Goal: Task Accomplishment & Management: Manage account settings

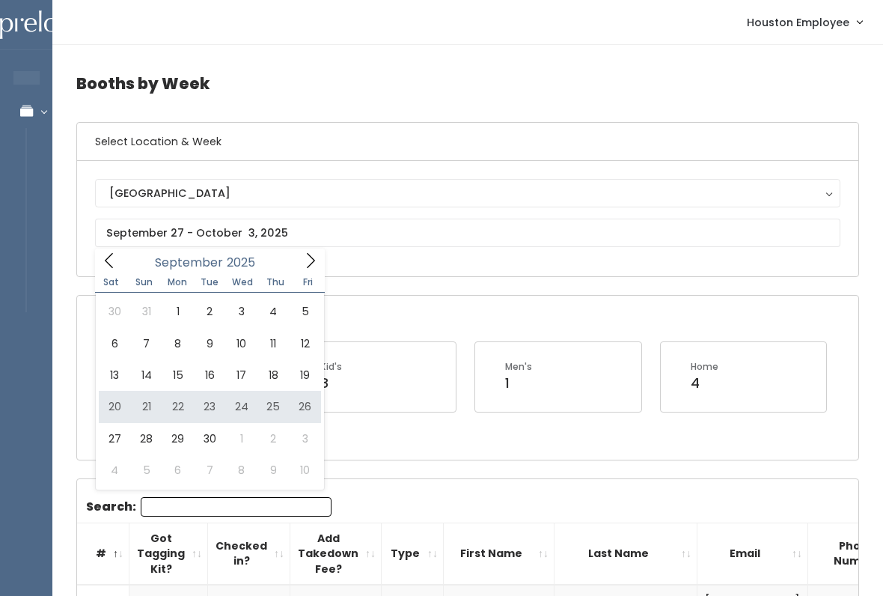
type input "September 20 to September 26"
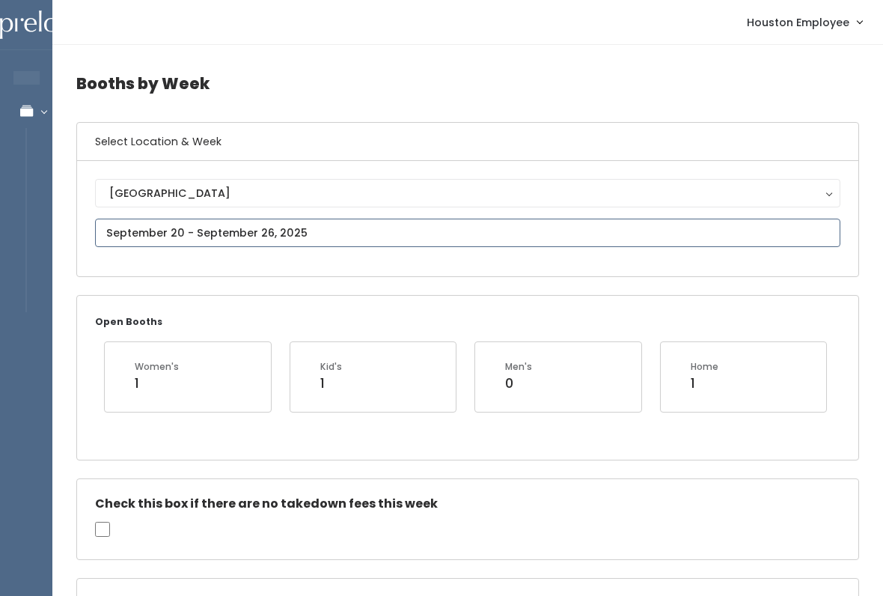
click at [779, 233] on input "text" at bounding box center [468, 233] width 746 height 28
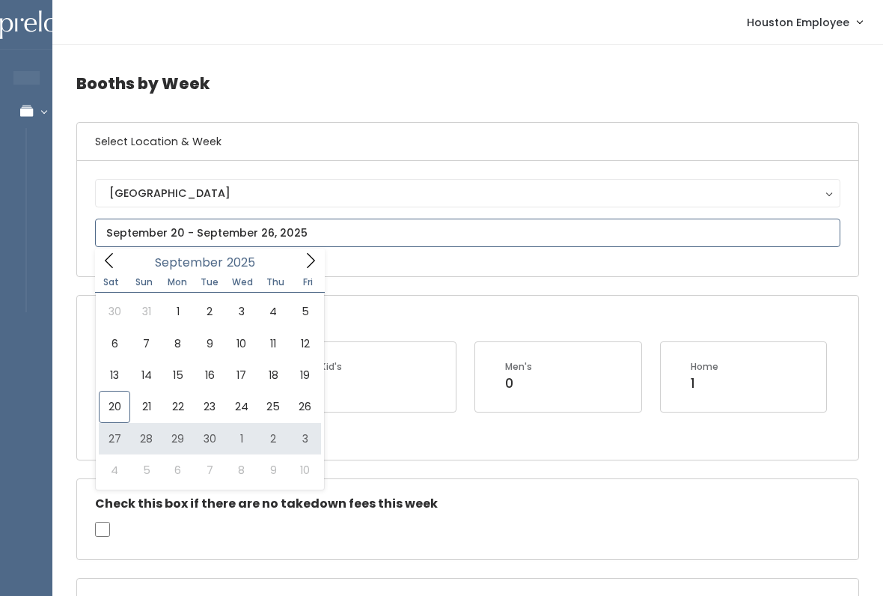
type input "September 27 to October 3"
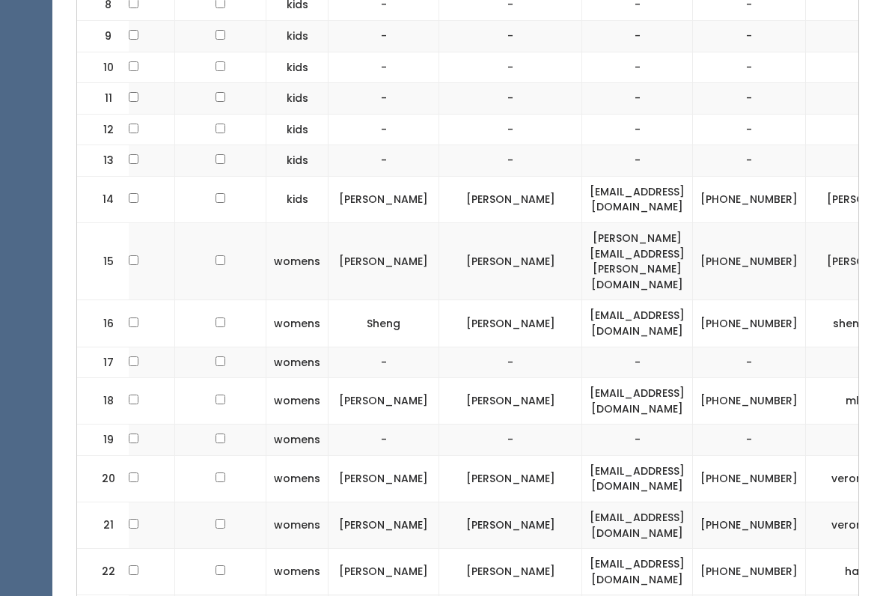
scroll to position [0, 164]
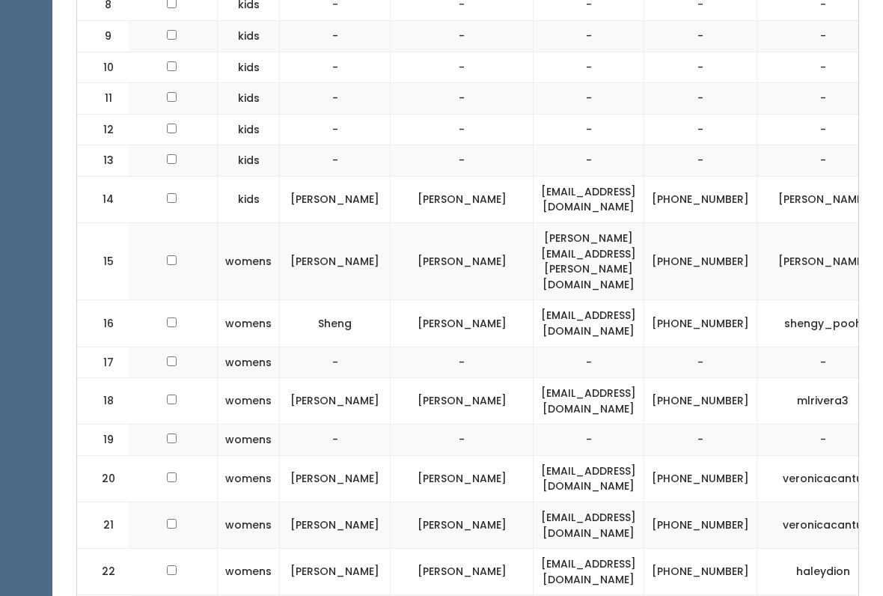
click at [167, 317] on input "checkbox" at bounding box center [172, 322] width 10 height 10
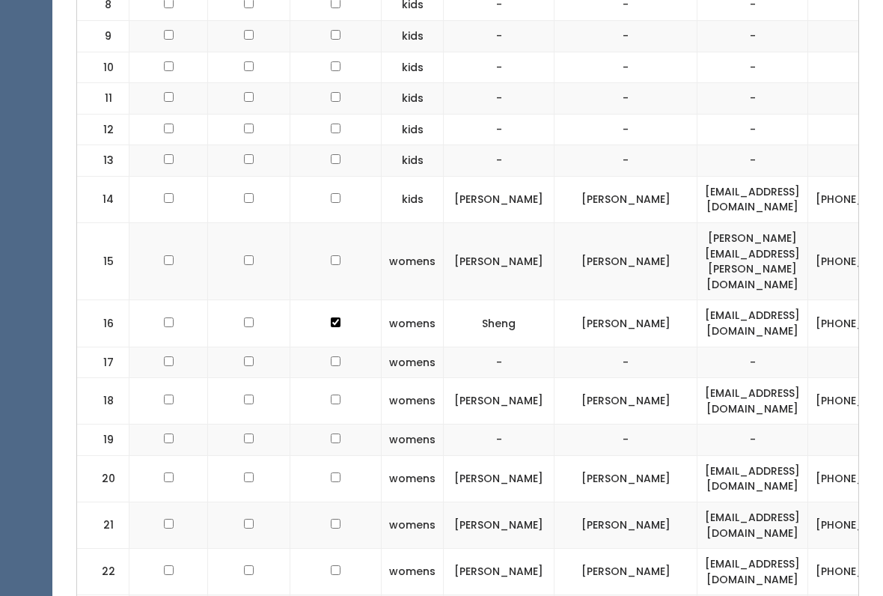
scroll to position [0, 0]
click at [331, 317] on input "checkbox" at bounding box center [336, 322] width 10 height 10
checkbox input "false"
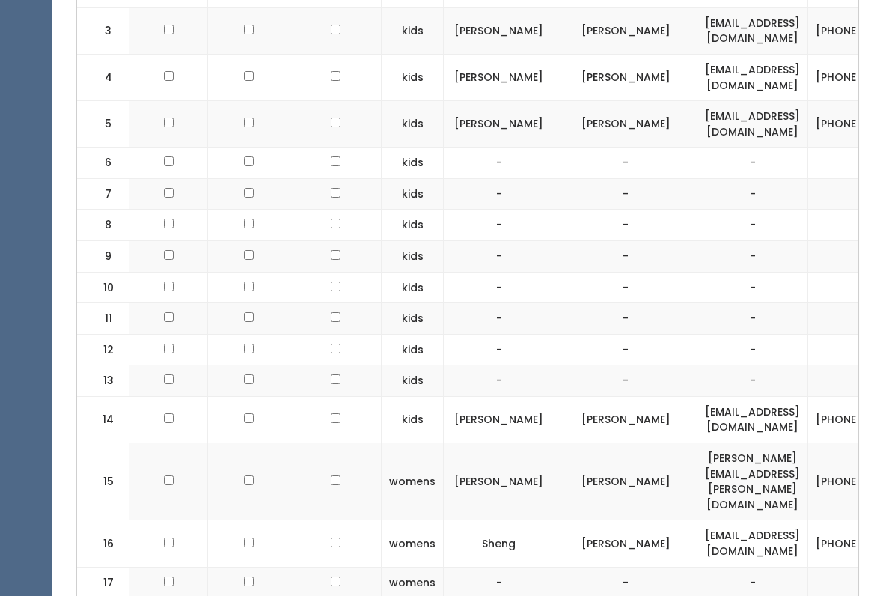
scroll to position [707, 0]
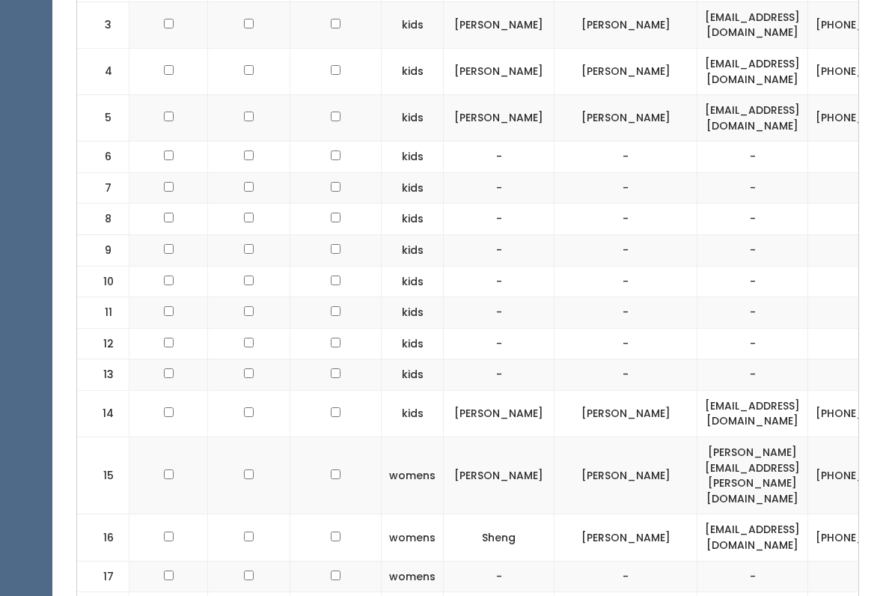
click at [164, 532] on input "checkbox" at bounding box center [169, 537] width 10 height 10
checkbox input "true"
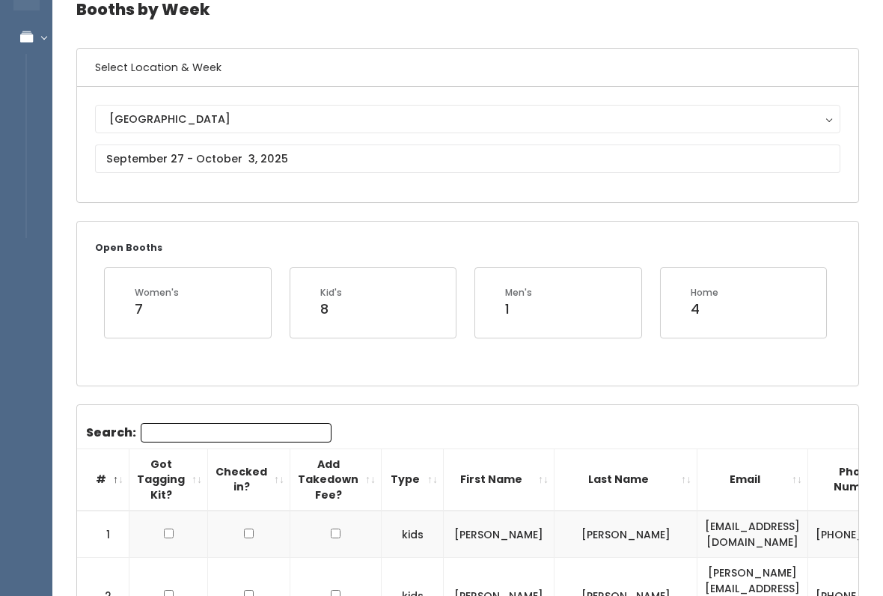
scroll to position [0, 0]
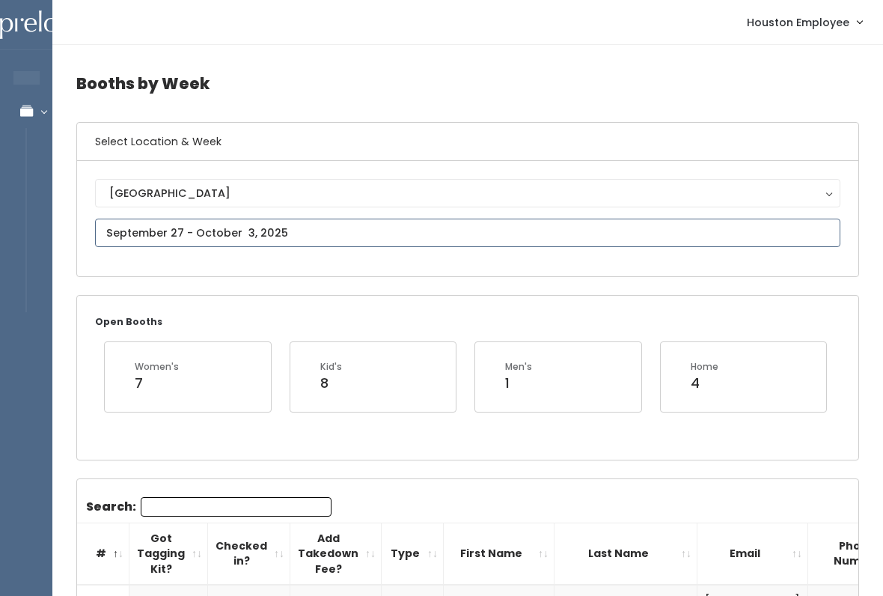
click at [427, 226] on input "text" at bounding box center [468, 233] width 746 height 28
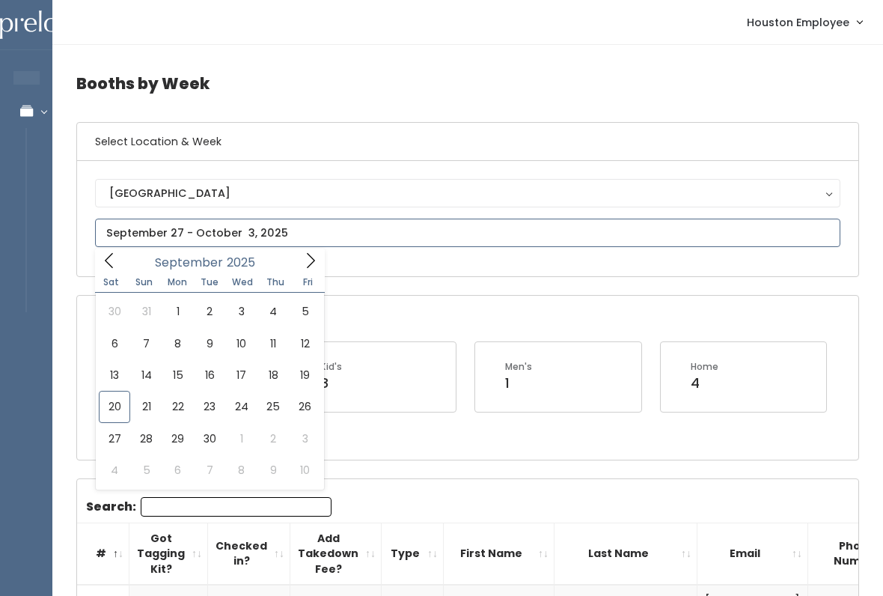
type input "October 4 to October 10"
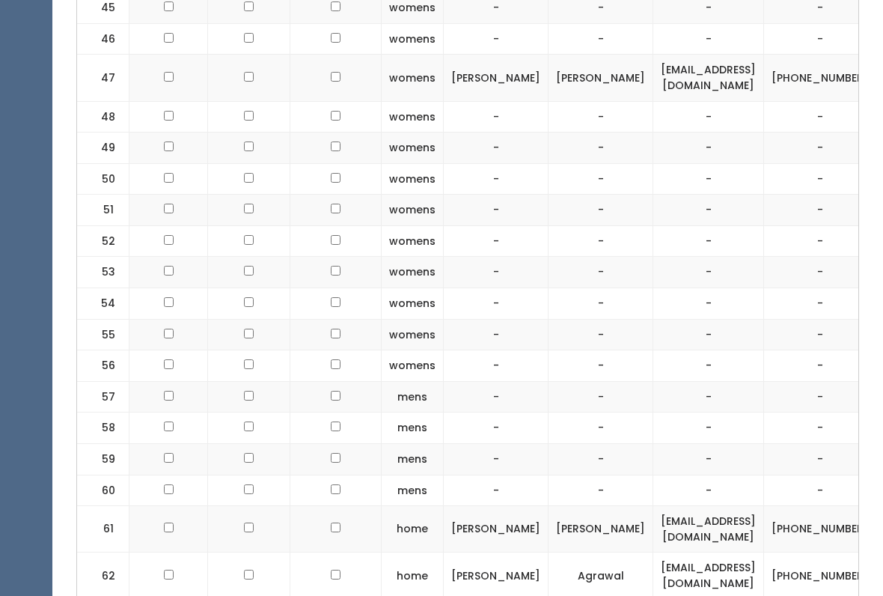
scroll to position [2163, 0]
